Goal: Task Accomplishment & Management: Manage account settings

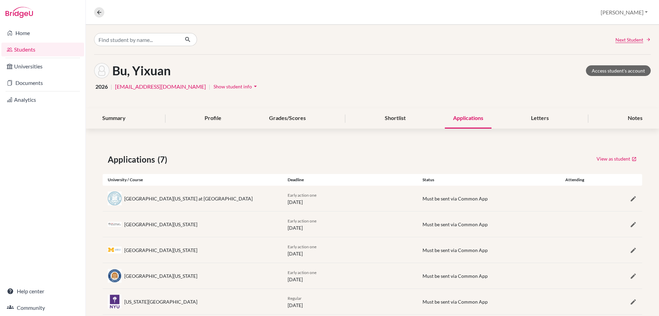
scroll to position [67, 0]
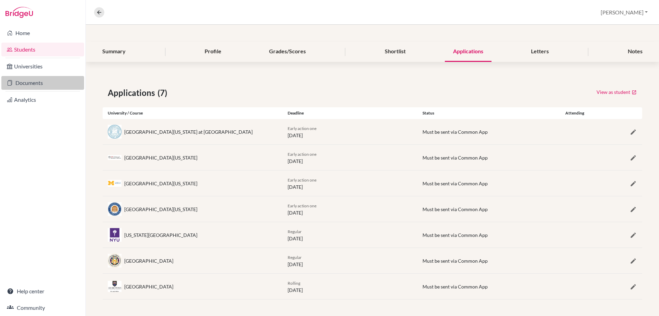
click at [24, 79] on link "Documents" at bounding box center [42, 83] width 83 height 14
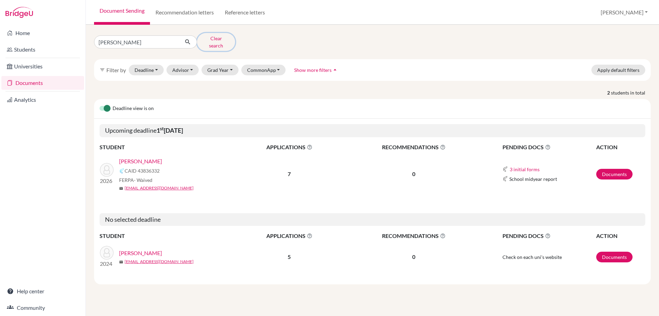
click at [224, 41] on button "Clear search" at bounding box center [216, 42] width 38 height 18
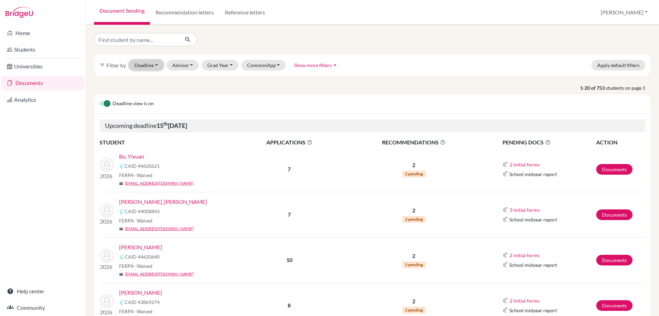
click at [158, 62] on button "Deadline - Select a date range Or double click for a single date selection [DAT…" at bounding box center [146, 65] width 35 height 11
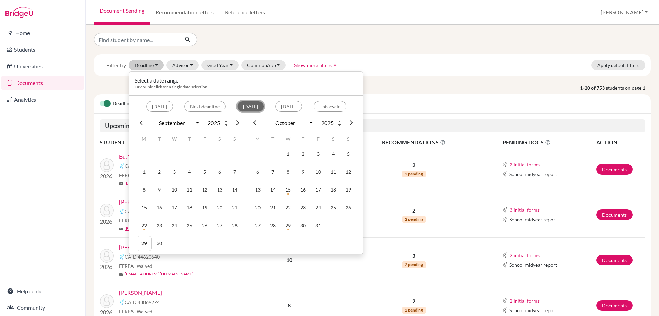
click at [247, 109] on button "[DATE]" at bounding box center [250, 106] width 27 height 11
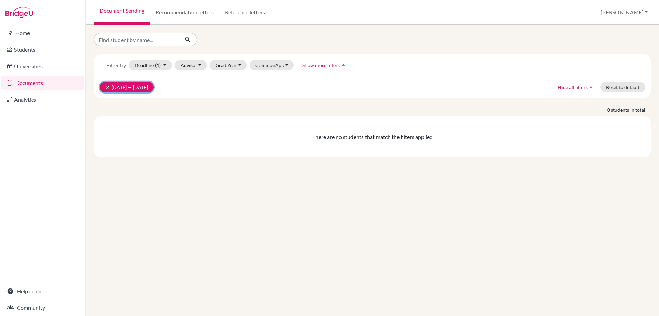
click at [105, 85] on icon "clear" at bounding box center [107, 87] width 5 height 5
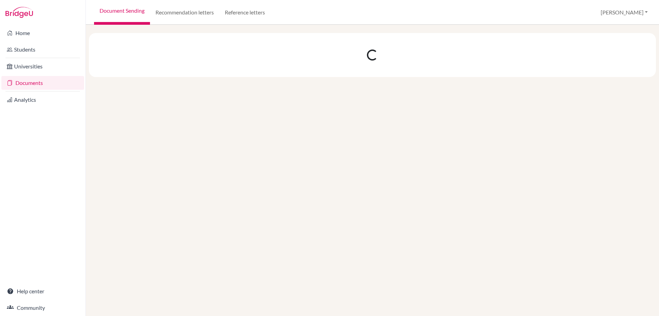
select select "9"
select select "10"
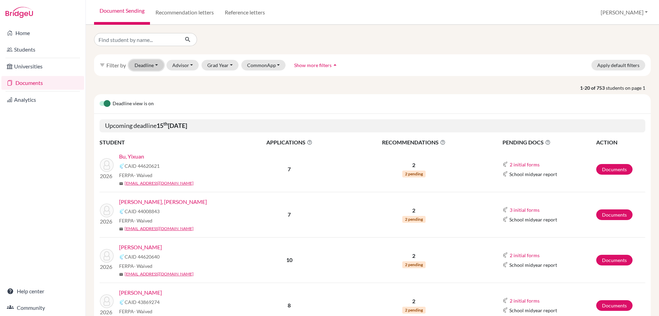
click at [153, 67] on button "Deadline - Select a date range Or double click for a single date selection [DAT…" at bounding box center [146, 65] width 35 height 11
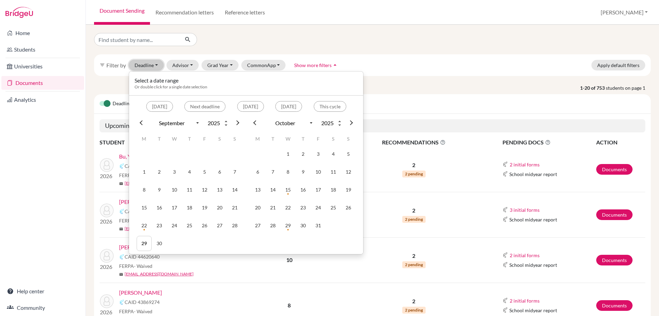
click at [278, 101] on div "[DATE] Next deadline [DATE] [DATE] This cycle" at bounding box center [246, 106] width 234 height 22
click at [278, 104] on button "[DATE]" at bounding box center [288, 106] width 27 height 11
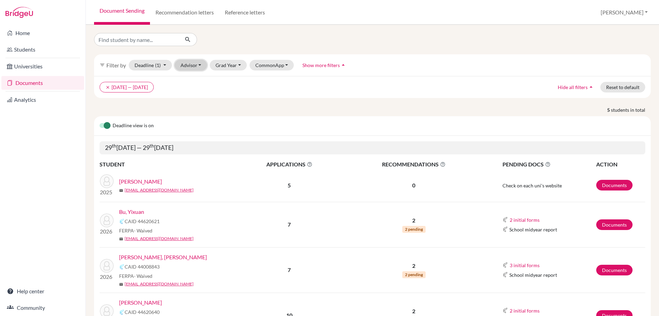
click at [198, 67] on button "Advisor" at bounding box center [191, 65] width 33 height 11
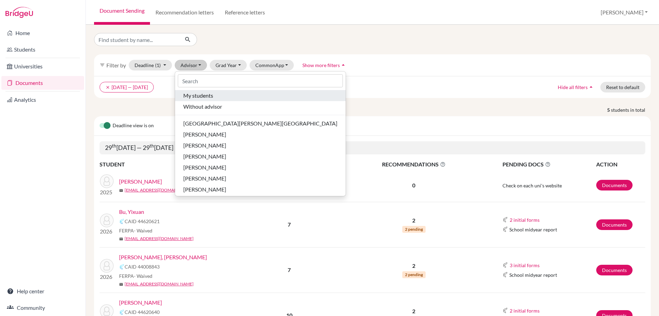
click at [194, 91] on button "My students" at bounding box center [260, 95] width 171 height 11
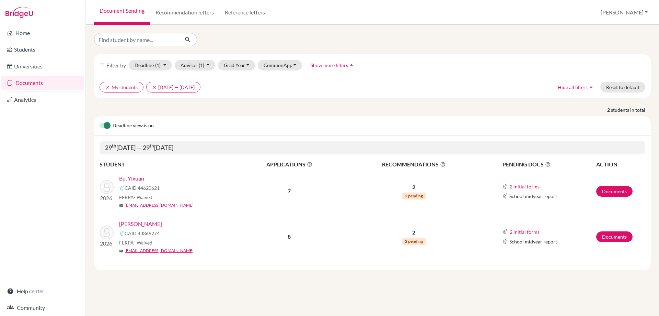
click at [308, 164] on icon at bounding box center [309, 163] width 5 height 5
click at [18, 30] on link "Home" at bounding box center [42, 33] width 83 height 14
